Goal: Task Accomplishment & Management: Manage account settings

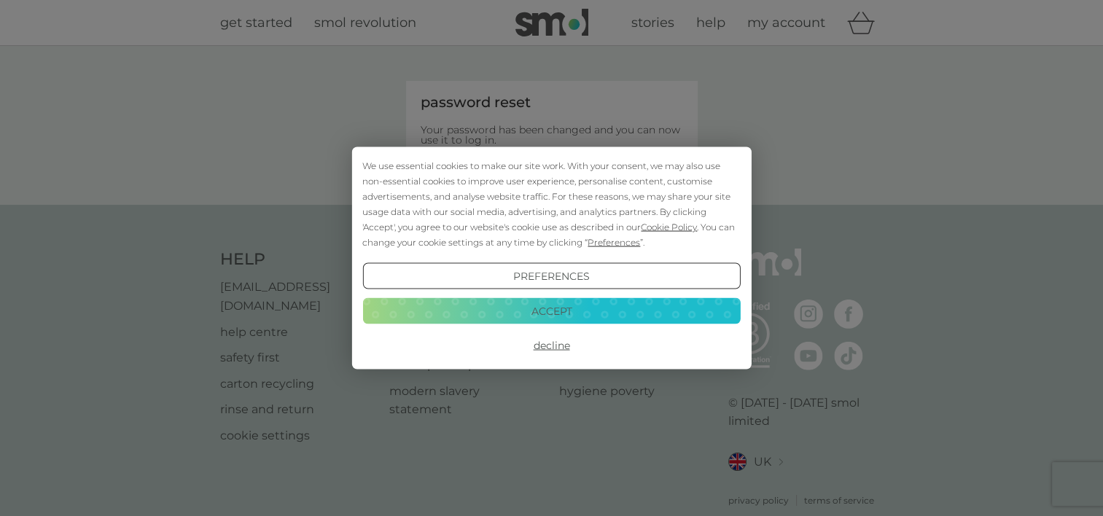
click at [566, 306] on button "Accept" at bounding box center [551, 311] width 378 height 26
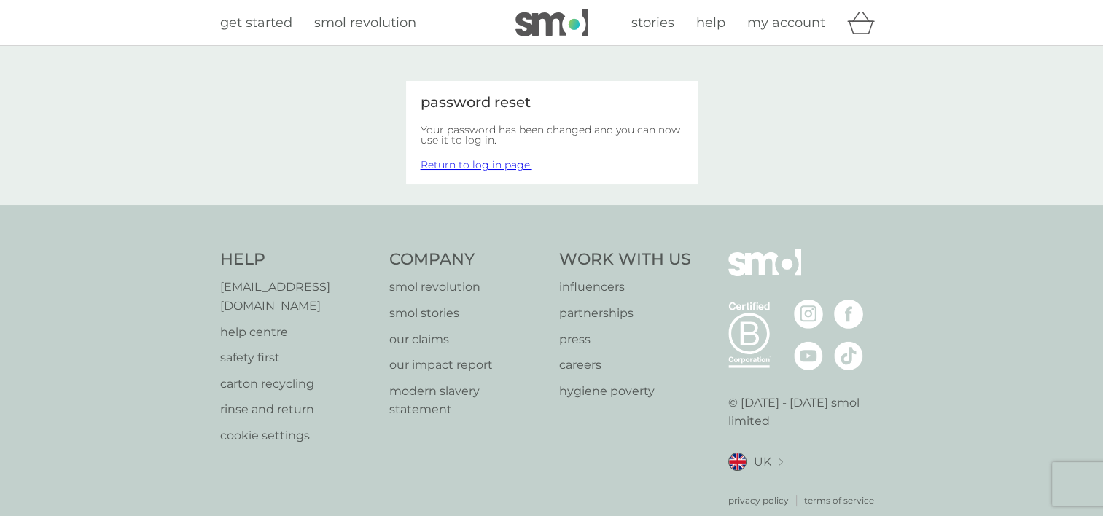
click at [791, 25] on span "my account" at bounding box center [787, 23] width 78 height 16
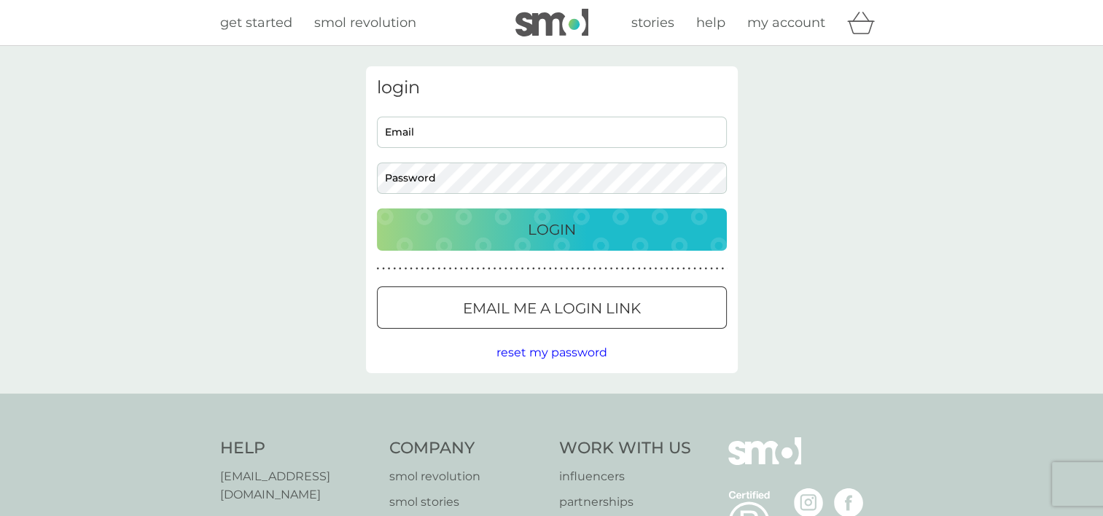
type input "rachaelaitch@yahoo.co.uk"
click at [548, 233] on p "Login" at bounding box center [552, 229] width 48 height 23
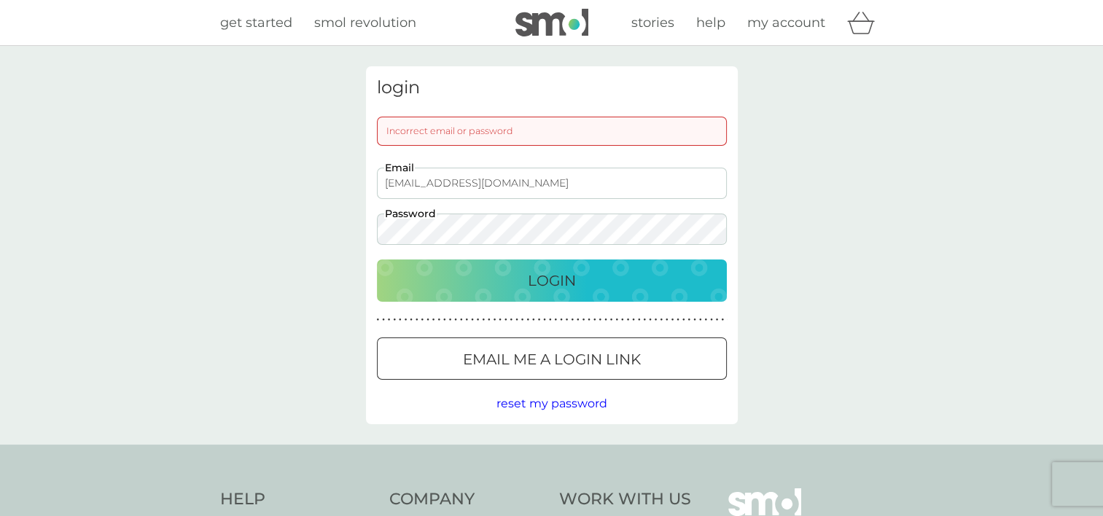
click at [662, 276] on div "Login" at bounding box center [552, 280] width 321 height 23
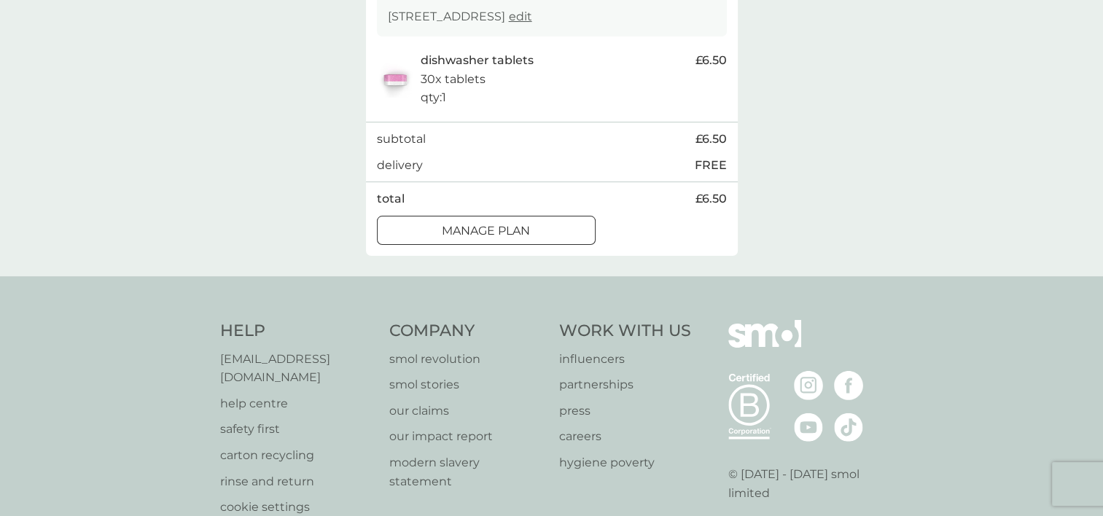
scroll to position [321, 0]
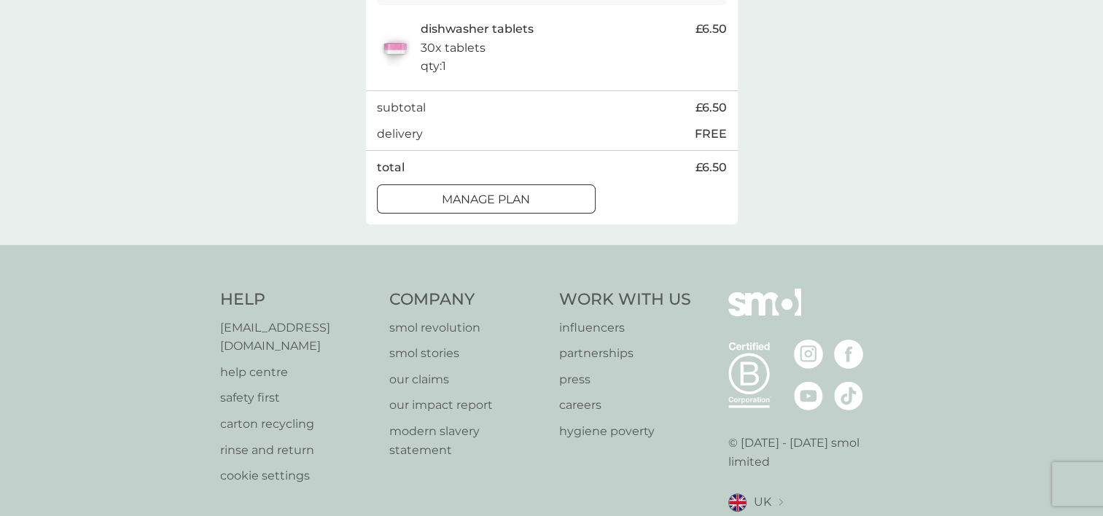
click at [551, 198] on div "Manage plan" at bounding box center [486, 199] width 217 height 19
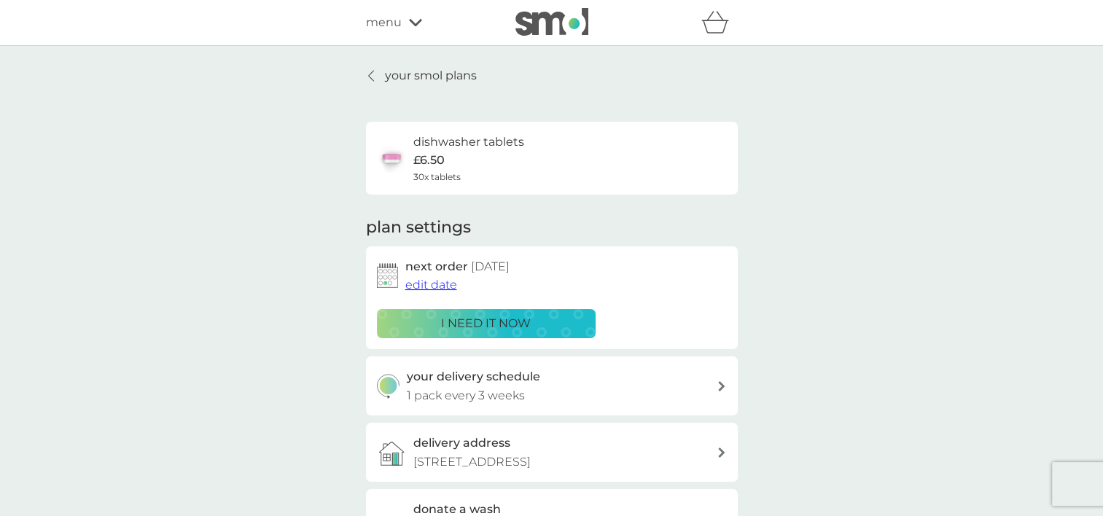
click at [435, 284] on span "edit date" at bounding box center [432, 285] width 52 height 14
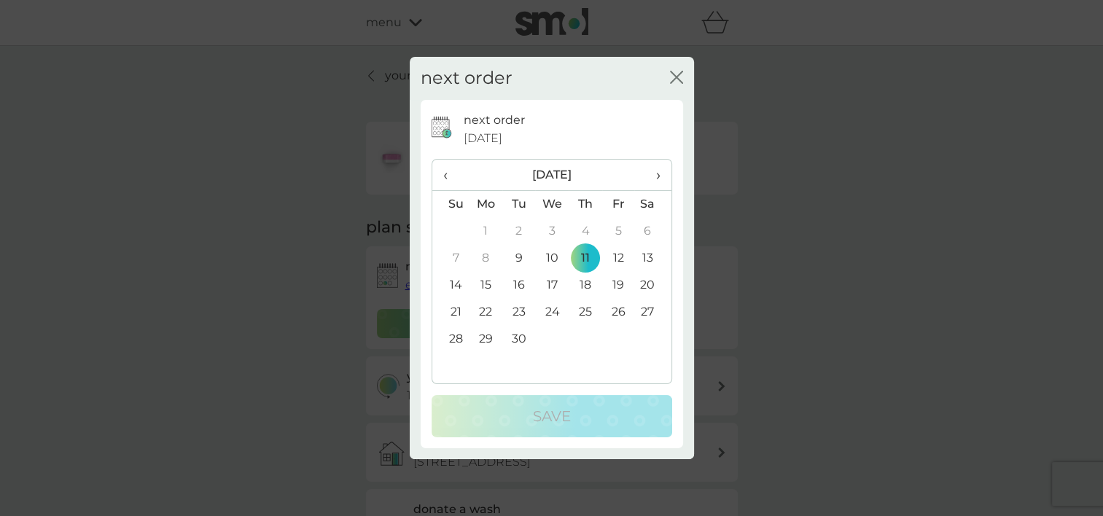
click at [658, 178] on span "›" at bounding box center [652, 175] width 15 height 31
click at [488, 255] on td "3" at bounding box center [487, 258] width 34 height 27
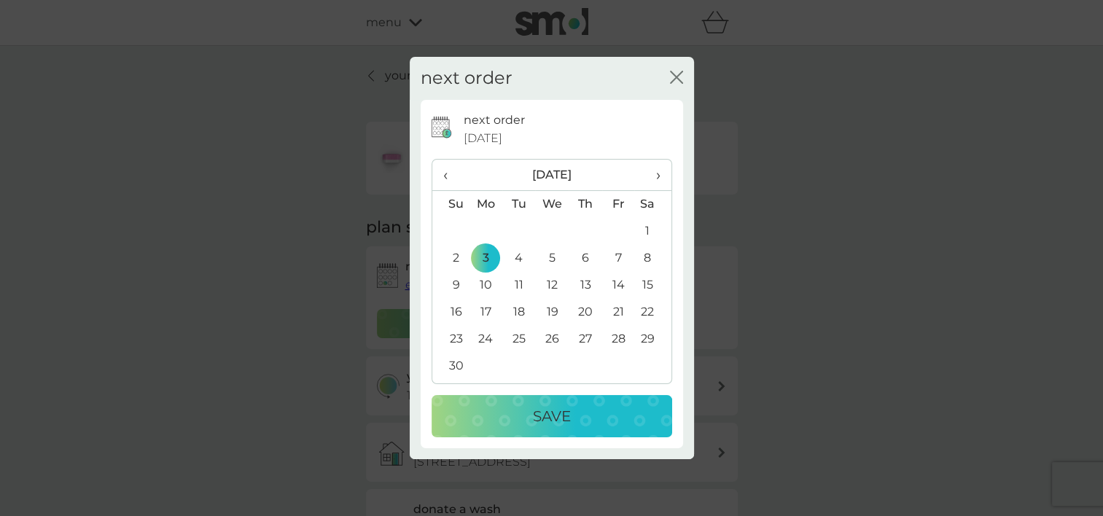
click at [522, 414] on div "Save" at bounding box center [552, 416] width 212 height 23
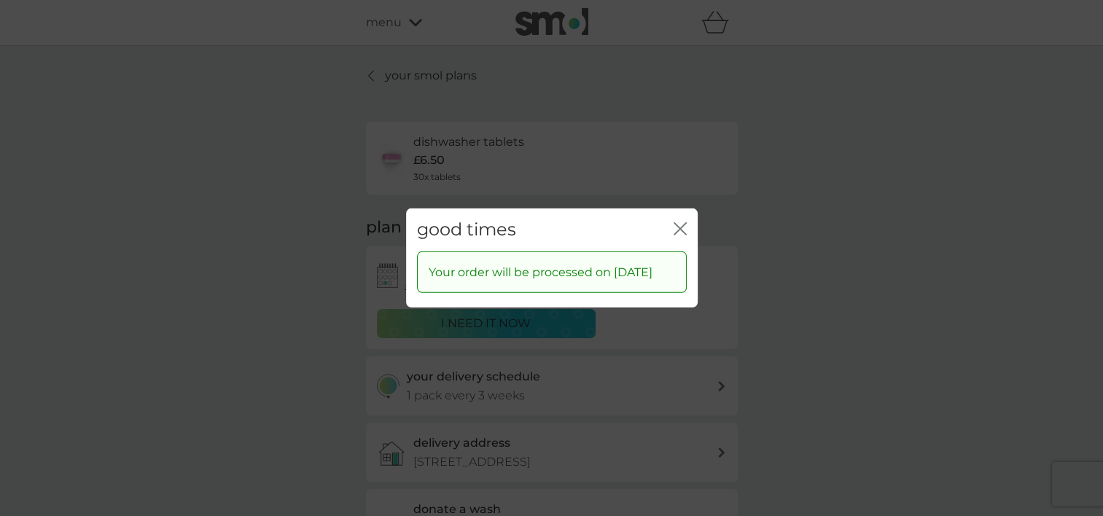
click at [680, 223] on icon "close" at bounding box center [683, 229] width 6 height 12
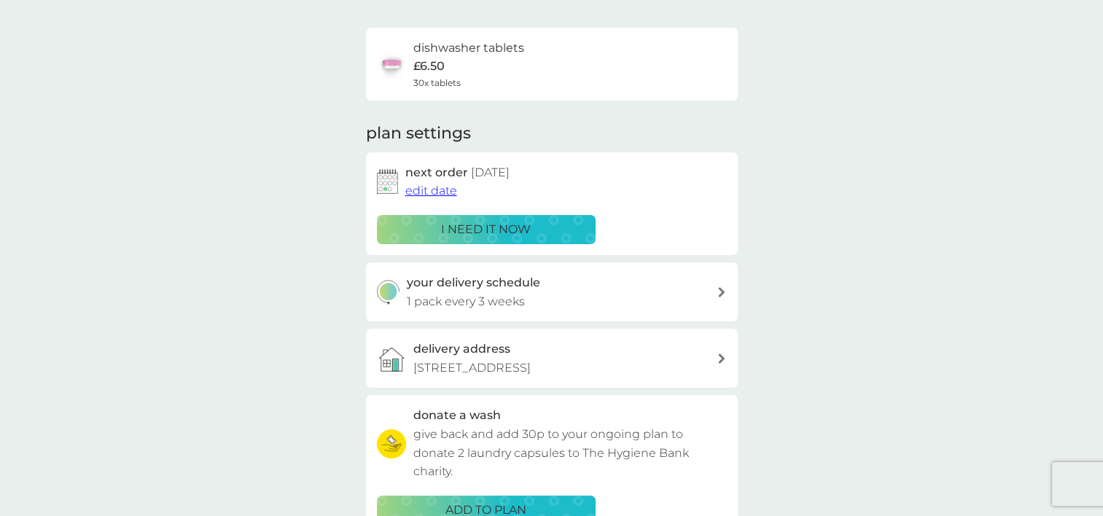
scroll to position [95, 0]
click at [712, 295] on div "your delivery schedule 1 pack every 3 weeks" at bounding box center [562, 291] width 310 height 37
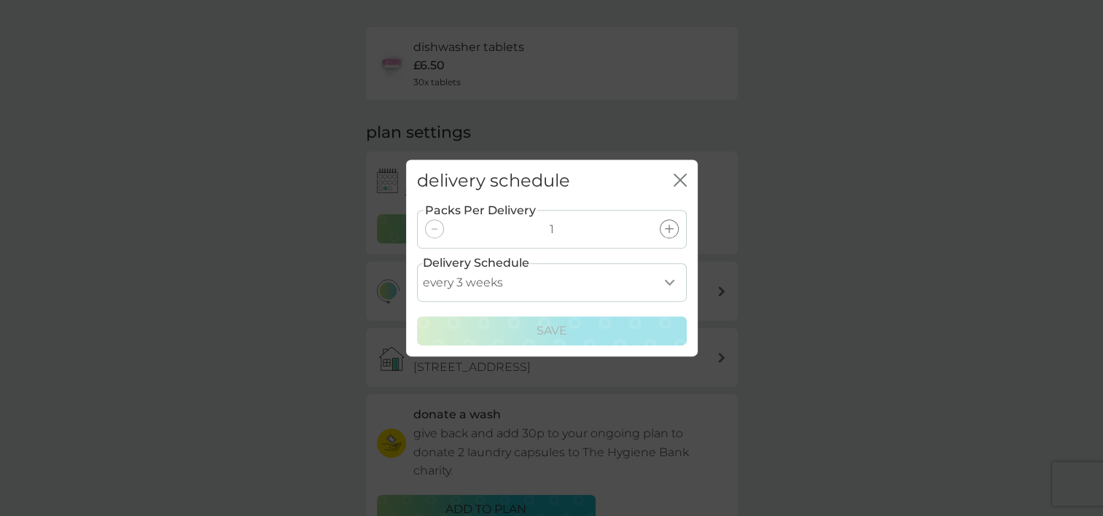
click at [667, 283] on select "every 1 week every 2 weeks every 3 weeks every 4 weeks every 5 weeks every 6 we…" at bounding box center [552, 282] width 270 height 39
select select "35"
click at [417, 263] on select "every 1 week every 2 weeks every 3 weeks every 4 weeks every 5 weeks every 6 we…" at bounding box center [552, 282] width 270 height 39
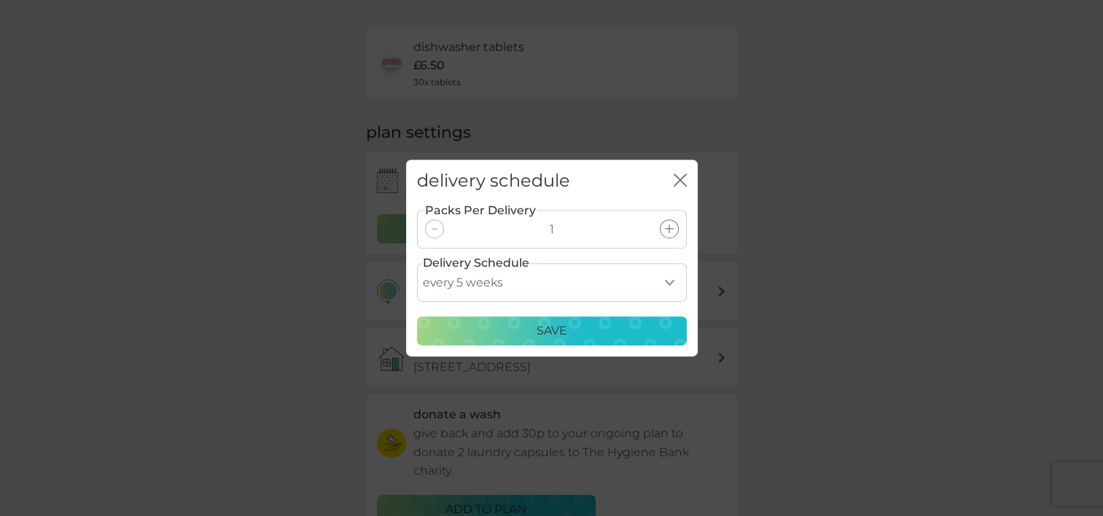
click at [557, 331] on p "Save" at bounding box center [552, 331] width 31 height 19
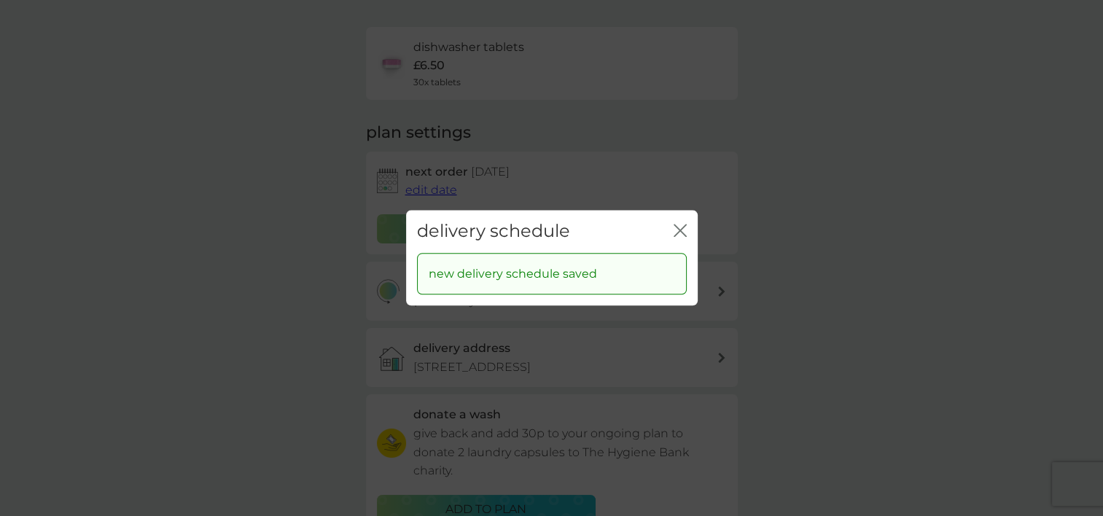
click at [683, 234] on icon "close" at bounding box center [683, 231] width 6 height 12
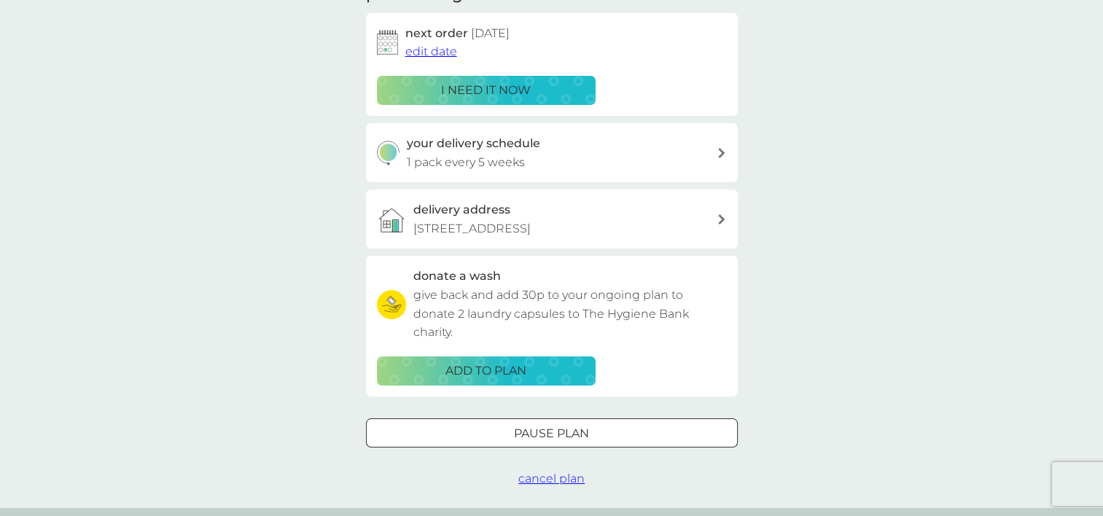
scroll to position [0, 0]
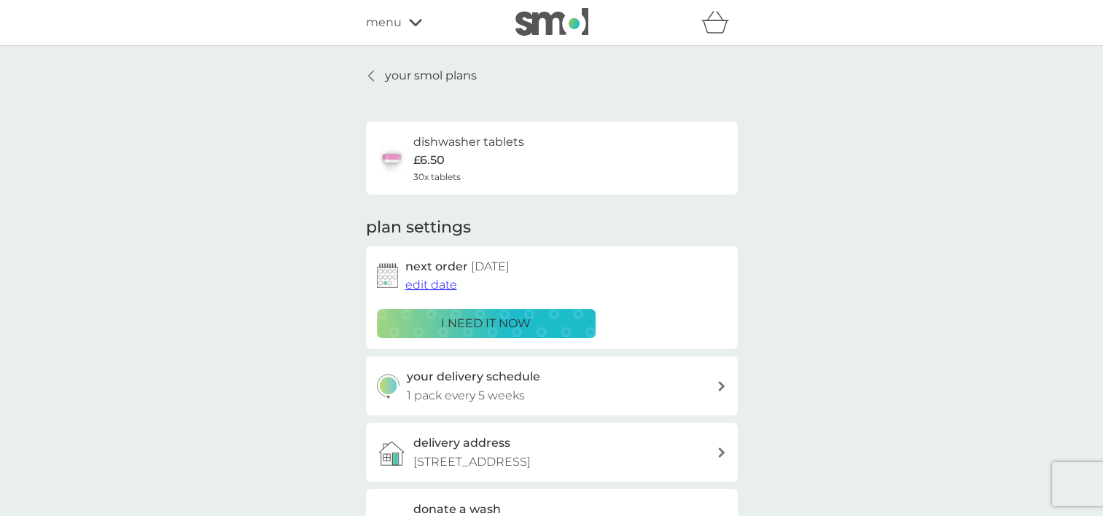
click at [396, 74] on p "your smol plans" at bounding box center [431, 75] width 92 height 19
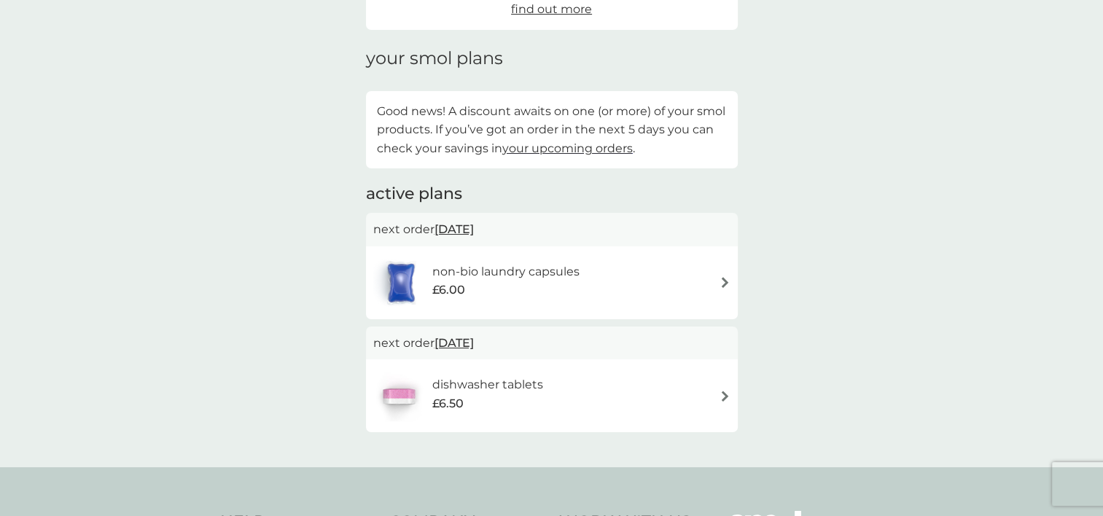
scroll to position [196, 0]
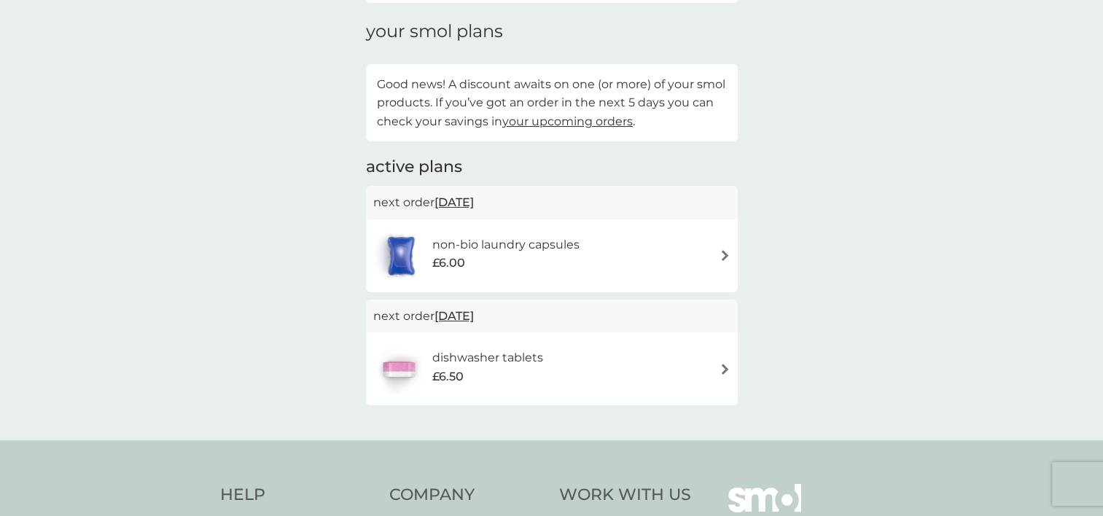
click at [710, 252] on div "non-bio laundry capsules £6.00" at bounding box center [551, 255] width 357 height 51
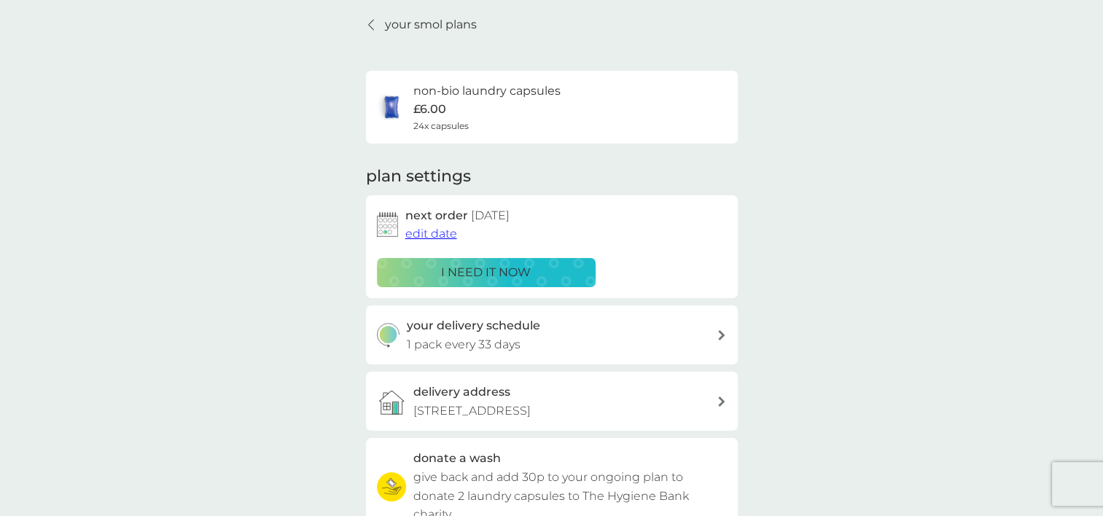
scroll to position [55, 0]
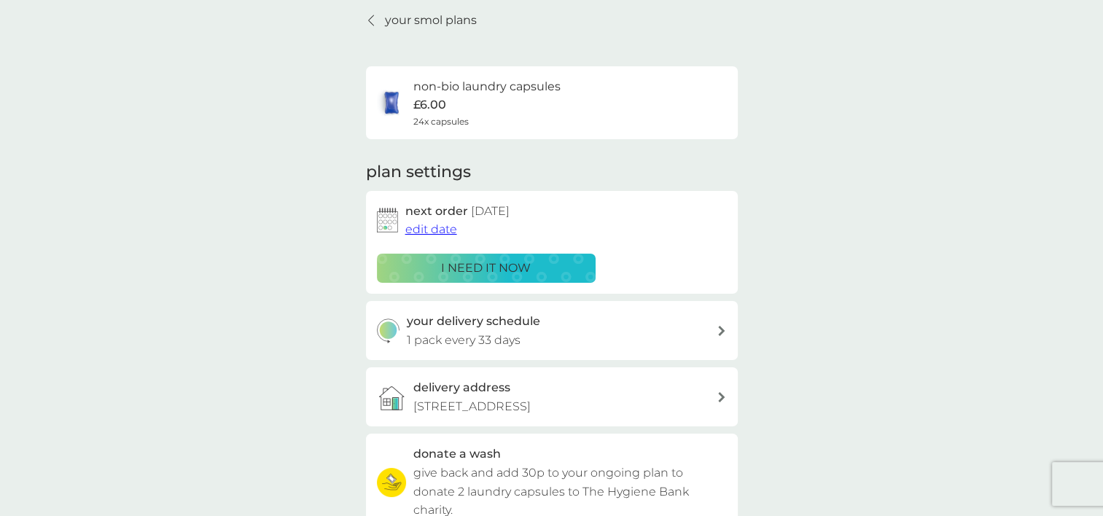
click at [662, 321] on div "your delivery schedule 1 pack every 33 days" at bounding box center [562, 330] width 310 height 37
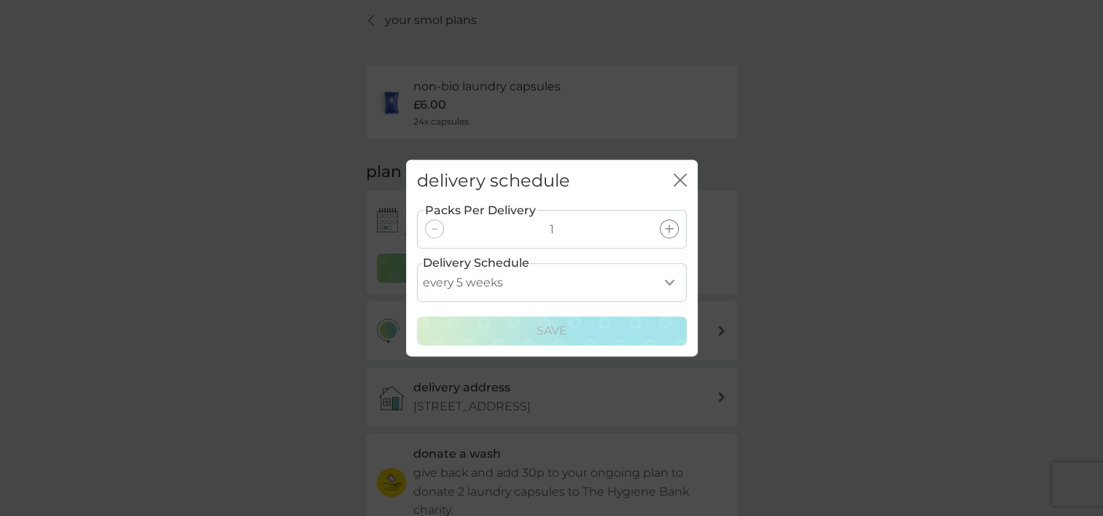
click at [589, 279] on select "every 1 week every 2 weeks every 3 weeks every 4 weeks every 5 weeks every 6 we…" at bounding box center [552, 282] width 270 height 39
select select "42"
click at [417, 263] on select "every 1 week every 2 weeks every 3 weeks every 4 weeks every 5 weeks every 6 we…" at bounding box center [552, 282] width 270 height 39
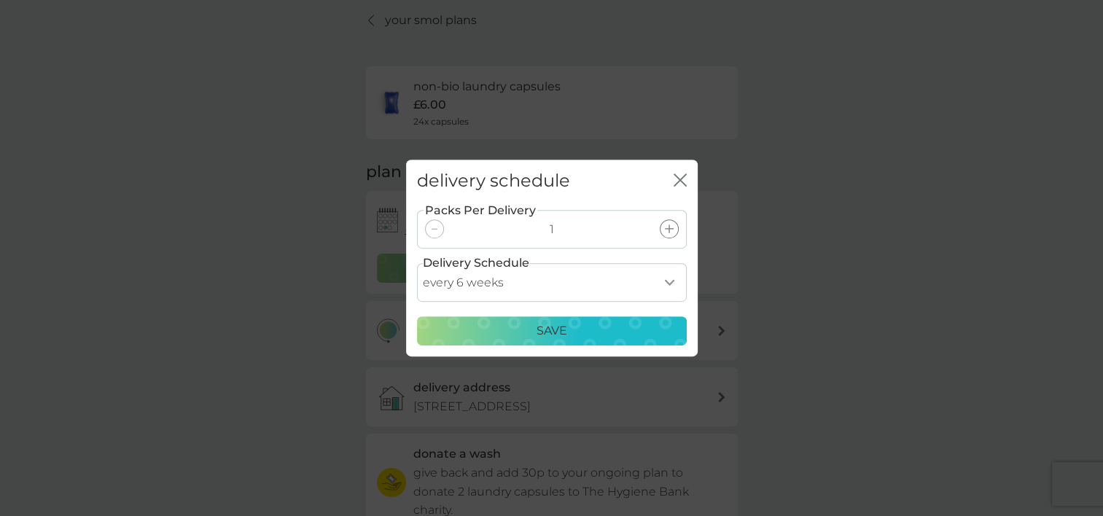
click at [523, 324] on div "Save" at bounding box center [552, 331] width 251 height 19
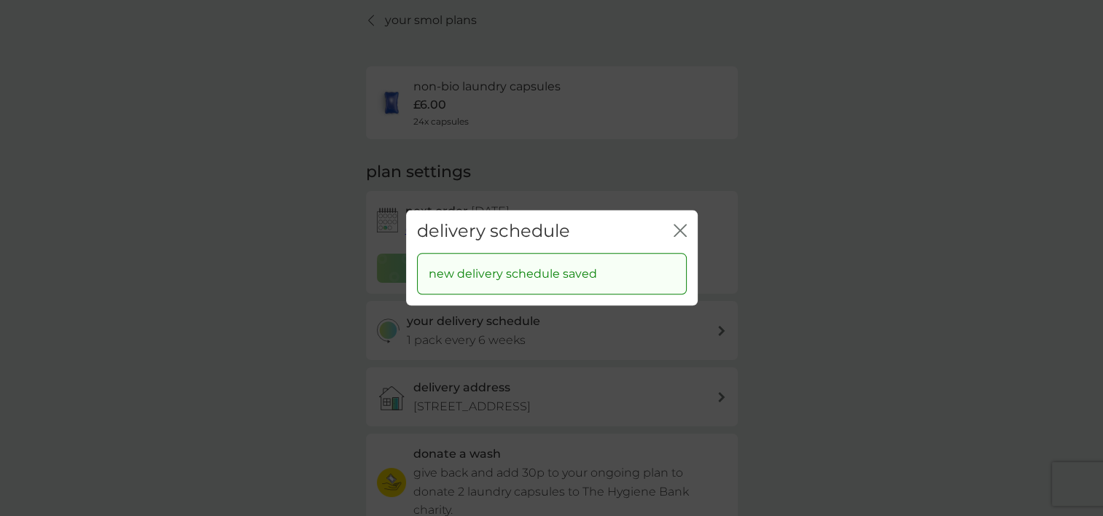
click at [680, 231] on icon "close" at bounding box center [678, 231] width 6 height 12
